Goal: Information Seeking & Learning: Learn about a topic

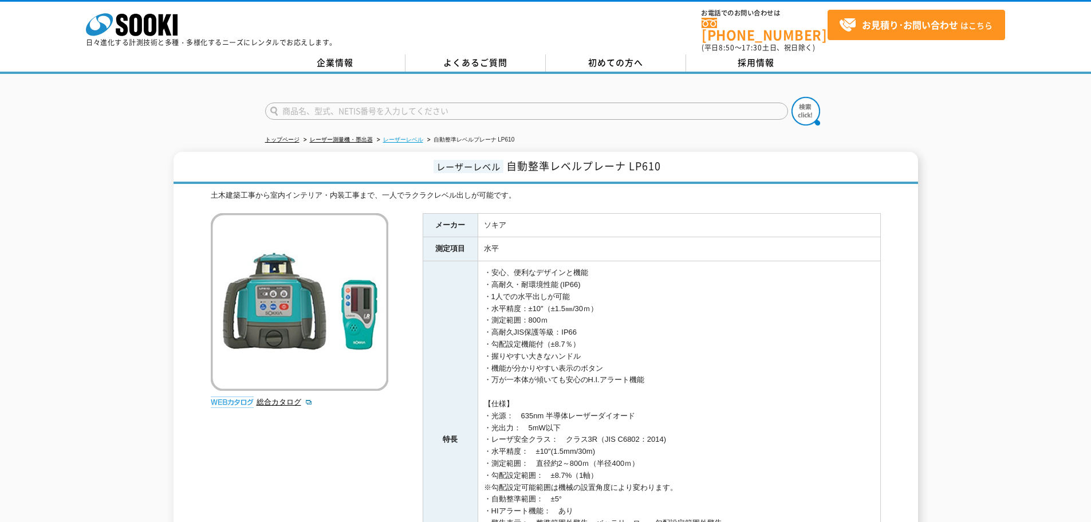
click at [402, 136] on link "レーザーレベル" at bounding box center [403, 139] width 40 height 6
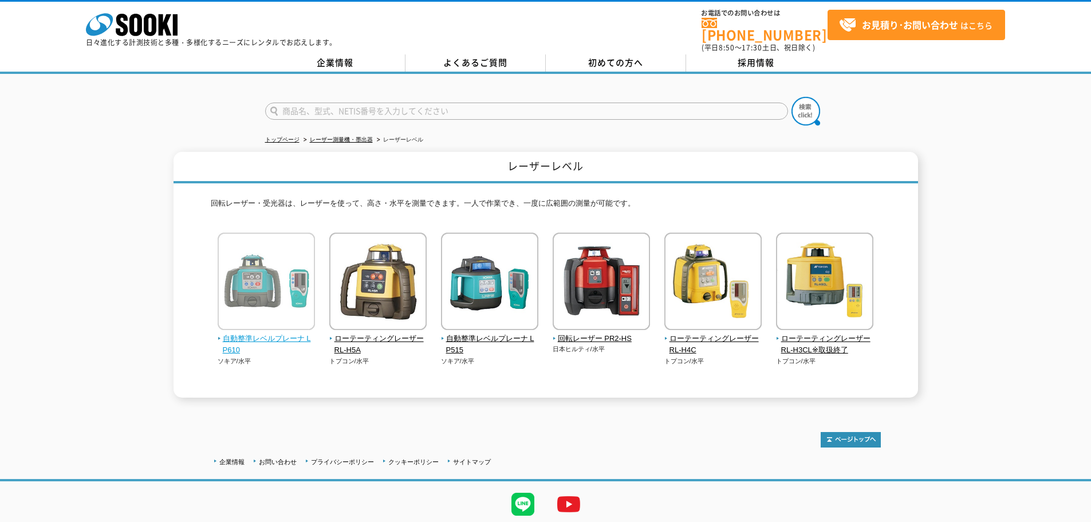
click at [279, 322] on img at bounding box center [266, 283] width 97 height 100
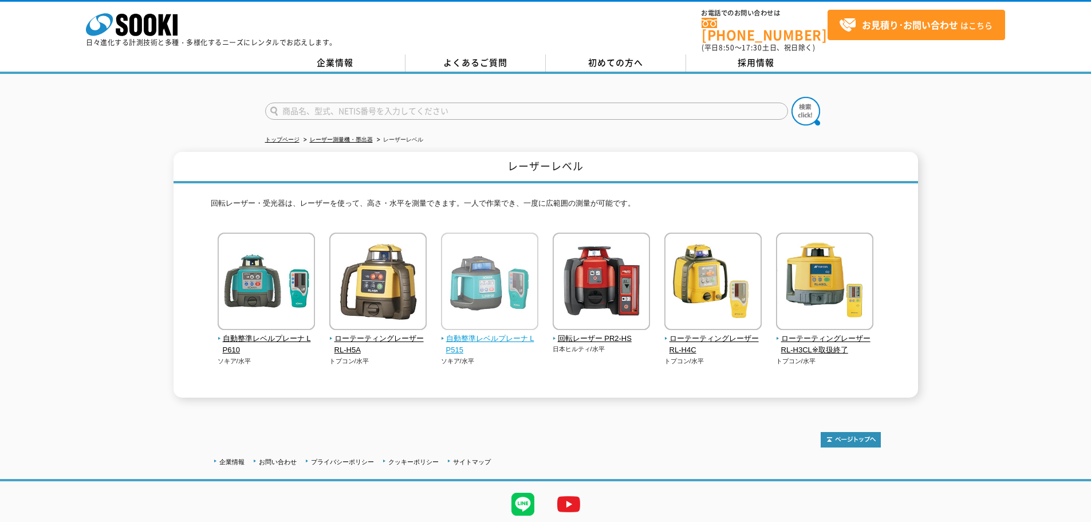
click at [471, 322] on img at bounding box center [489, 283] width 97 height 100
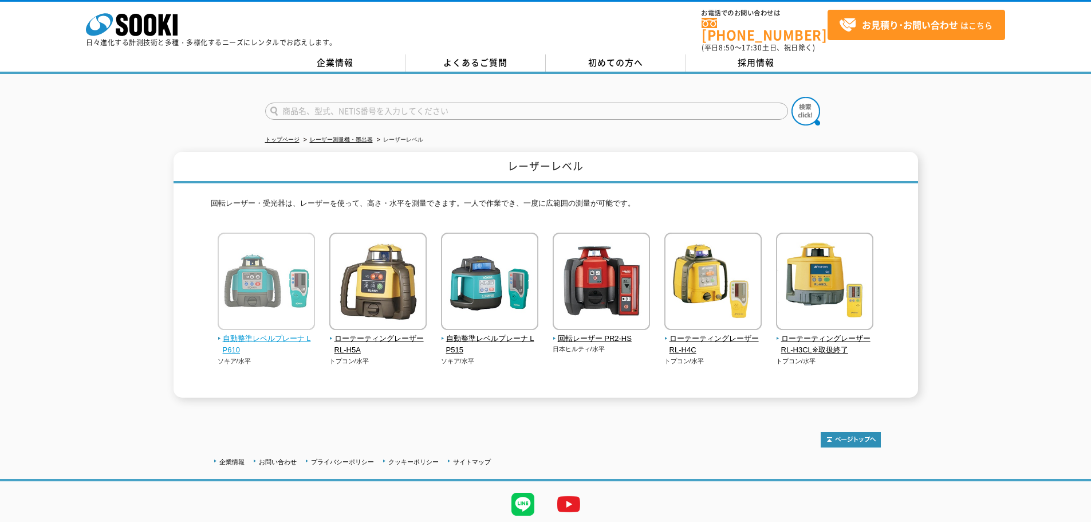
click at [251, 333] on span "自動整準レベルプレーナ LP610" at bounding box center [267, 345] width 98 height 24
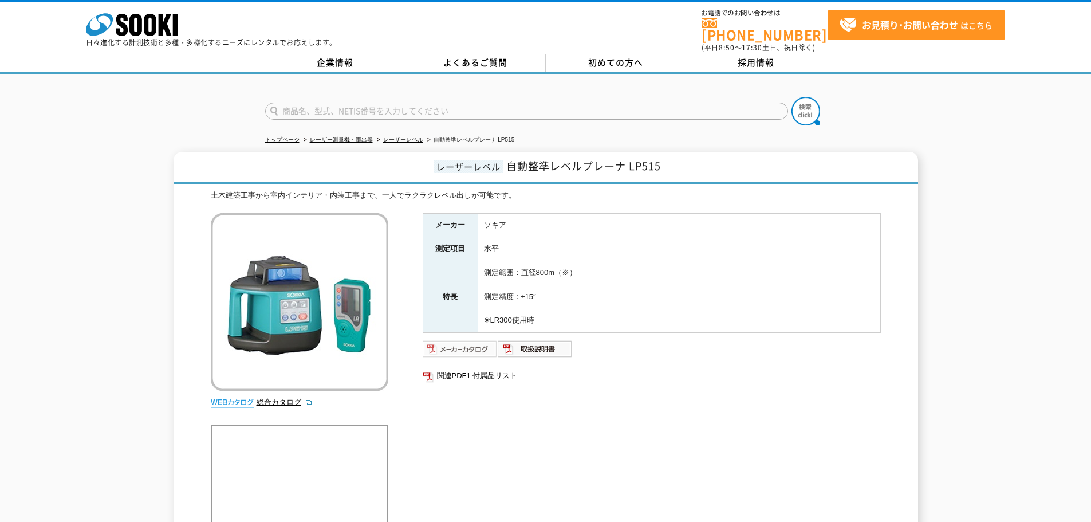
click at [456, 342] on img at bounding box center [460, 349] width 75 height 18
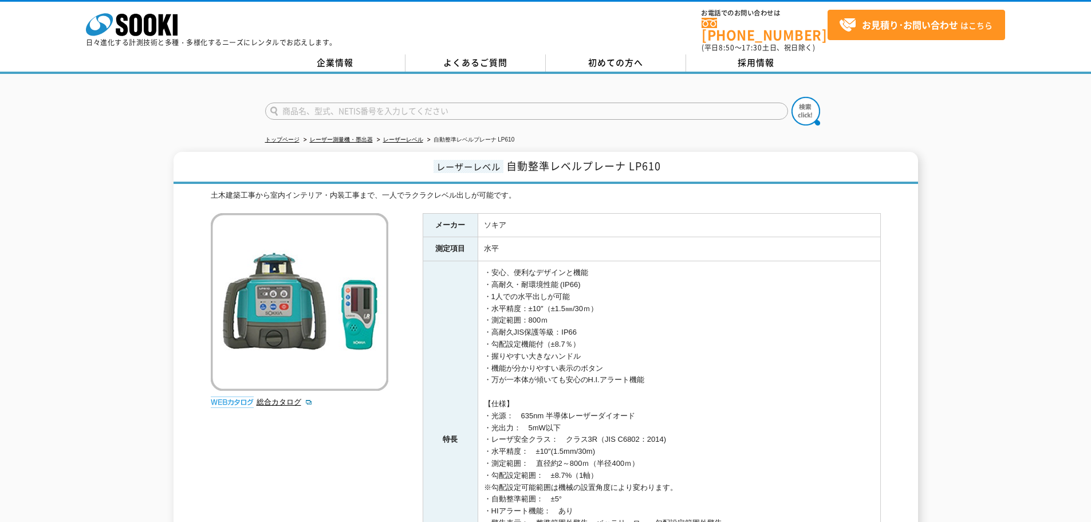
scroll to position [280, 0]
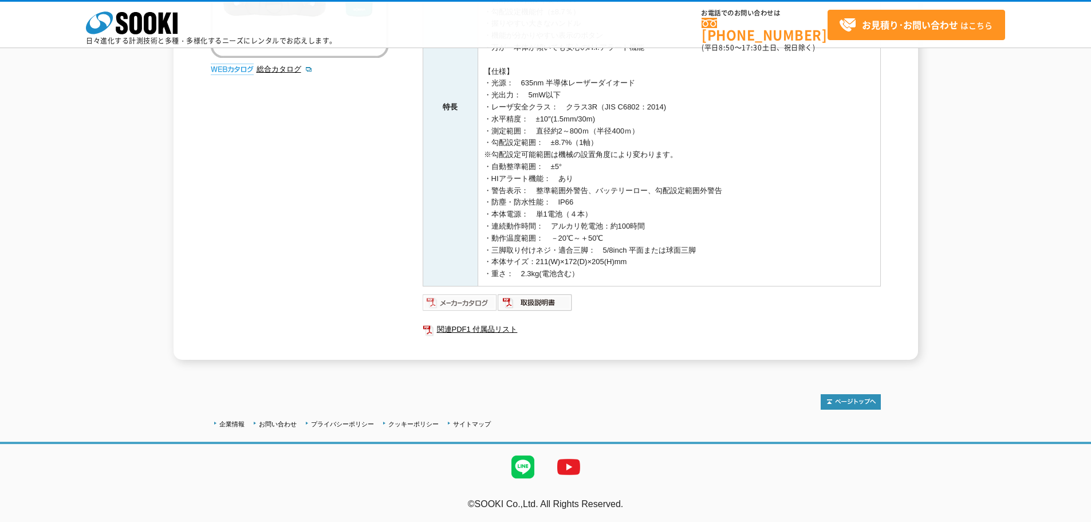
click at [457, 305] on img at bounding box center [460, 302] width 75 height 18
click at [454, 328] on link "関連PDF1 付属品リスト" at bounding box center [652, 329] width 458 height 15
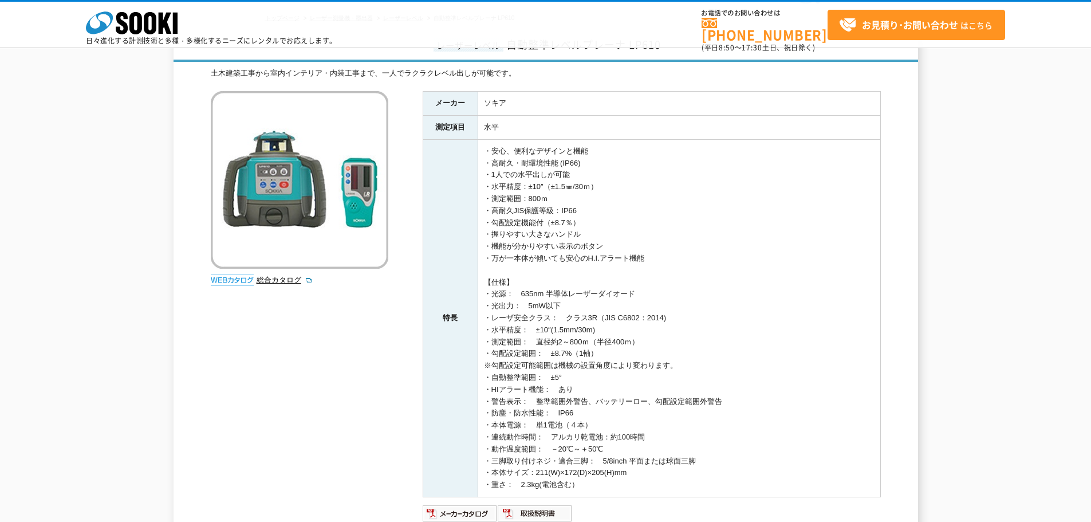
scroll to position [229, 0]
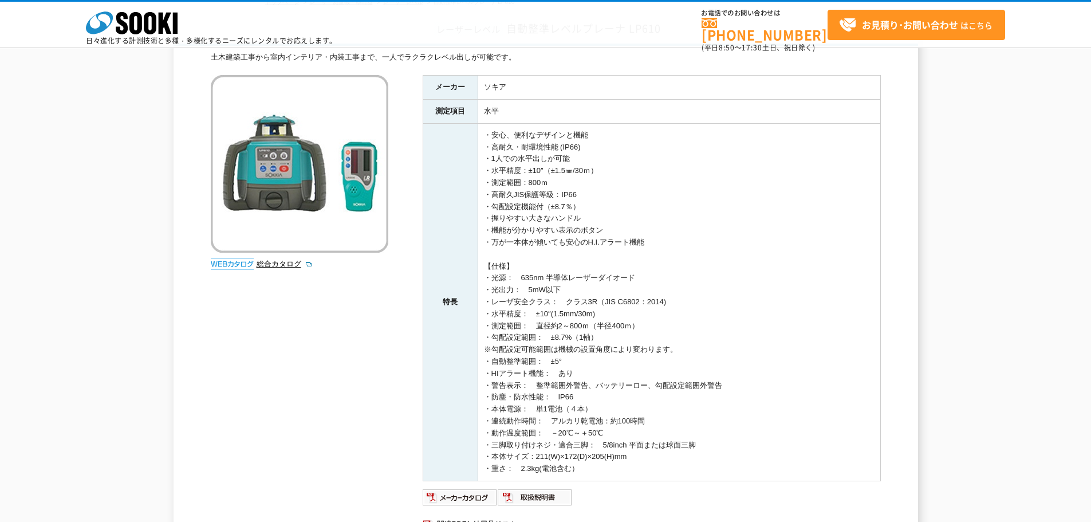
scroll to position [172, 0]
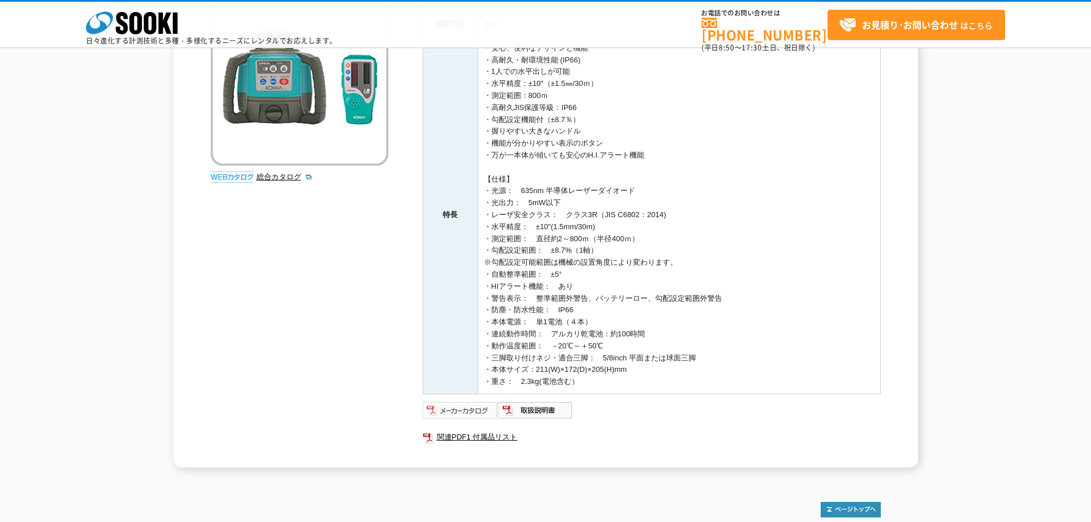
click at [459, 408] on img at bounding box center [460, 410] width 75 height 18
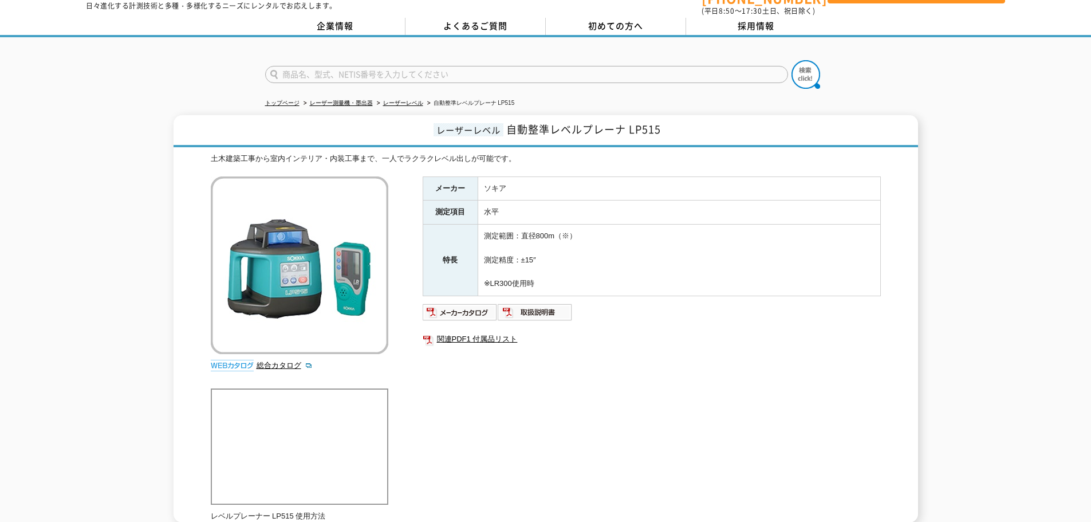
scroll to position [57, 0]
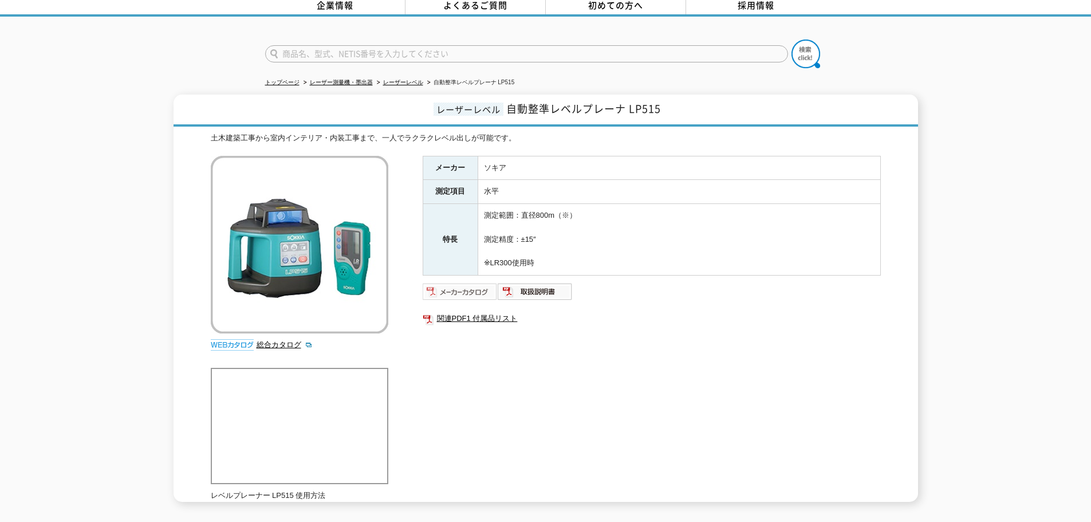
click at [462, 287] on img at bounding box center [460, 291] width 75 height 18
